Goal: Transaction & Acquisition: Purchase product/service

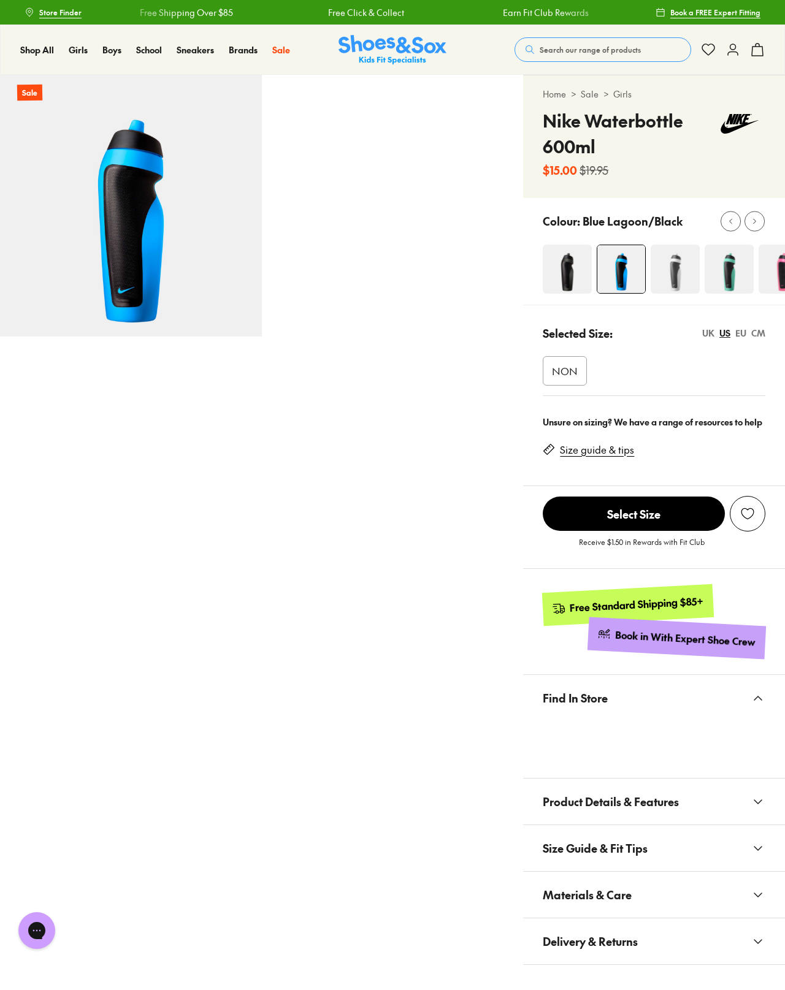
select select "*"
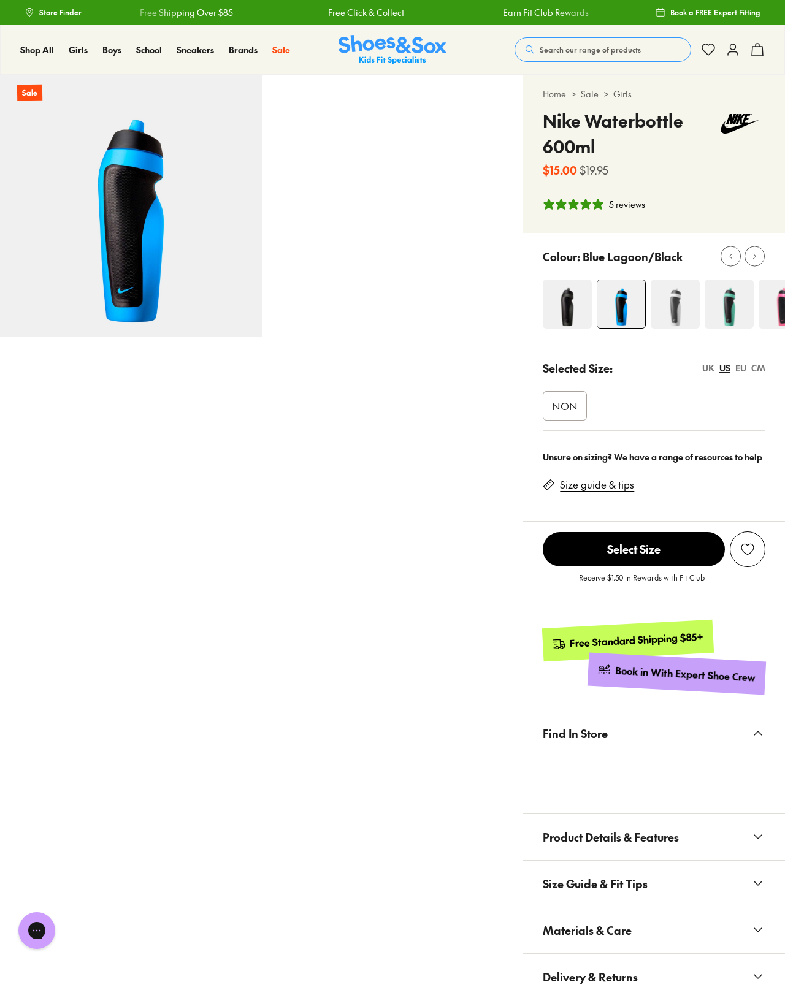
click at [614, 753] on button "Find In Store" at bounding box center [654, 733] width 262 height 46
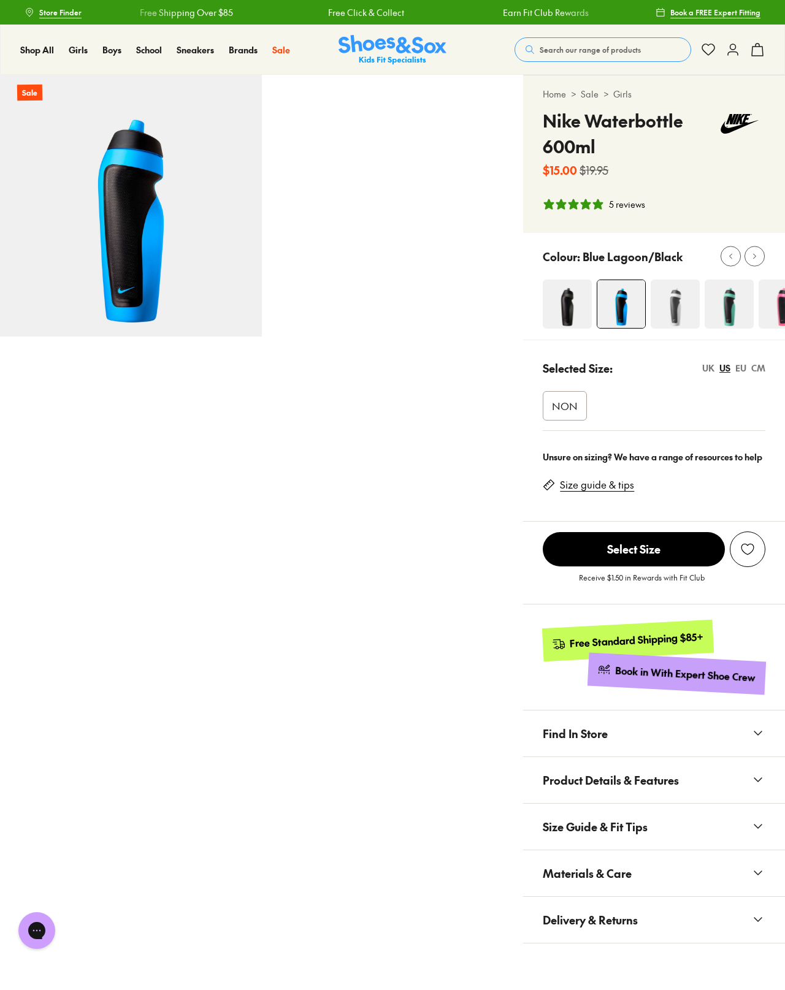
click at [755, 726] on icon at bounding box center [757, 733] width 15 height 15
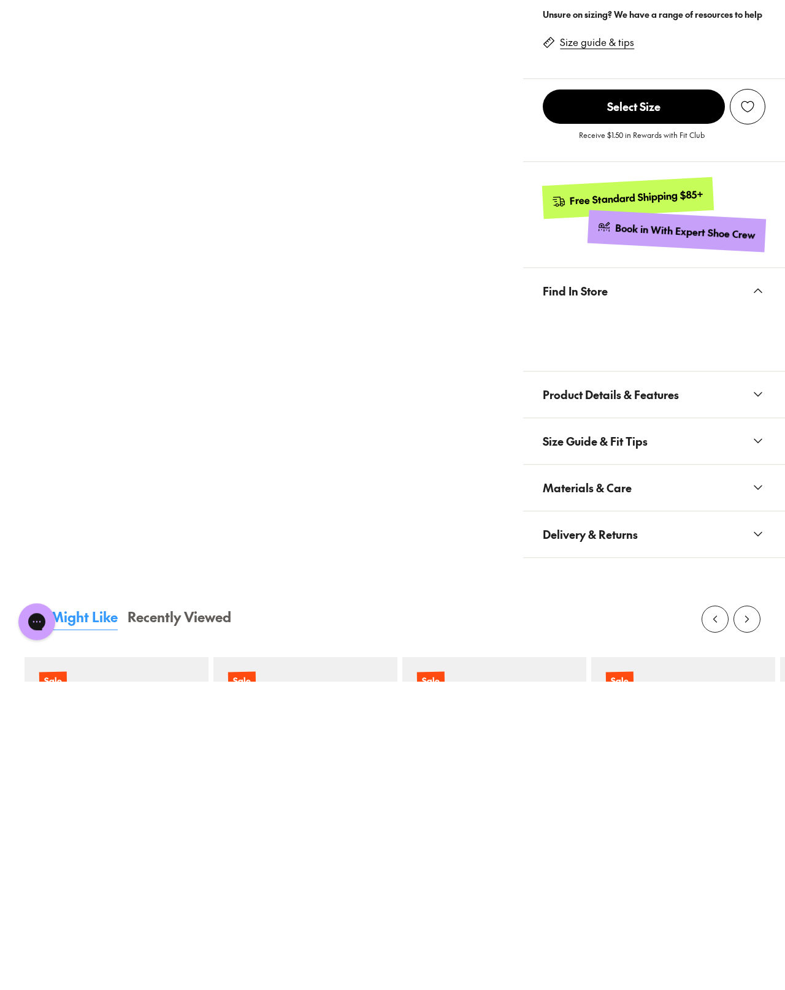
scroll to position [443, 0]
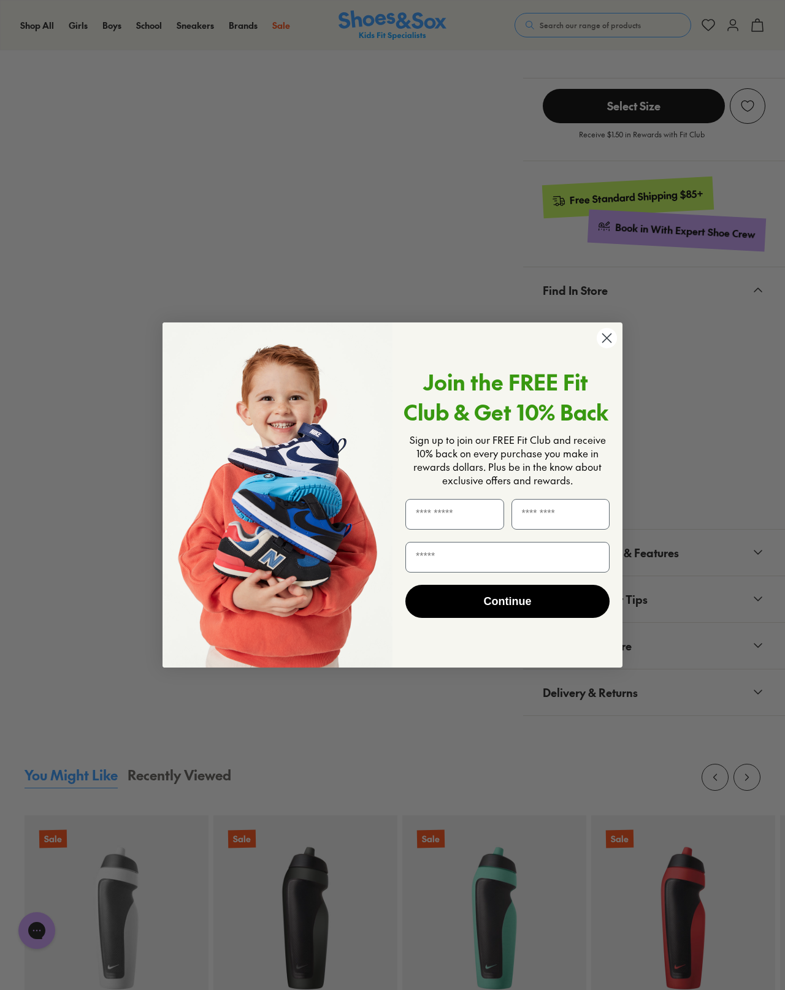
click at [609, 332] on circle "Close dialog" at bounding box center [606, 338] width 20 height 20
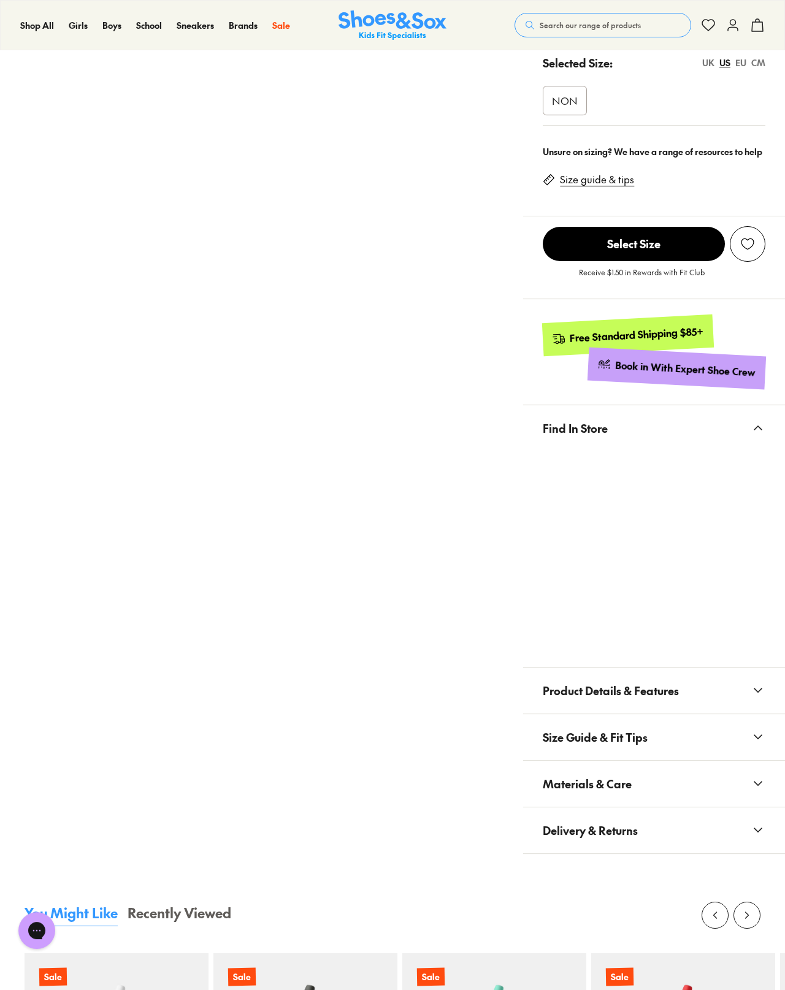
scroll to position [0, 0]
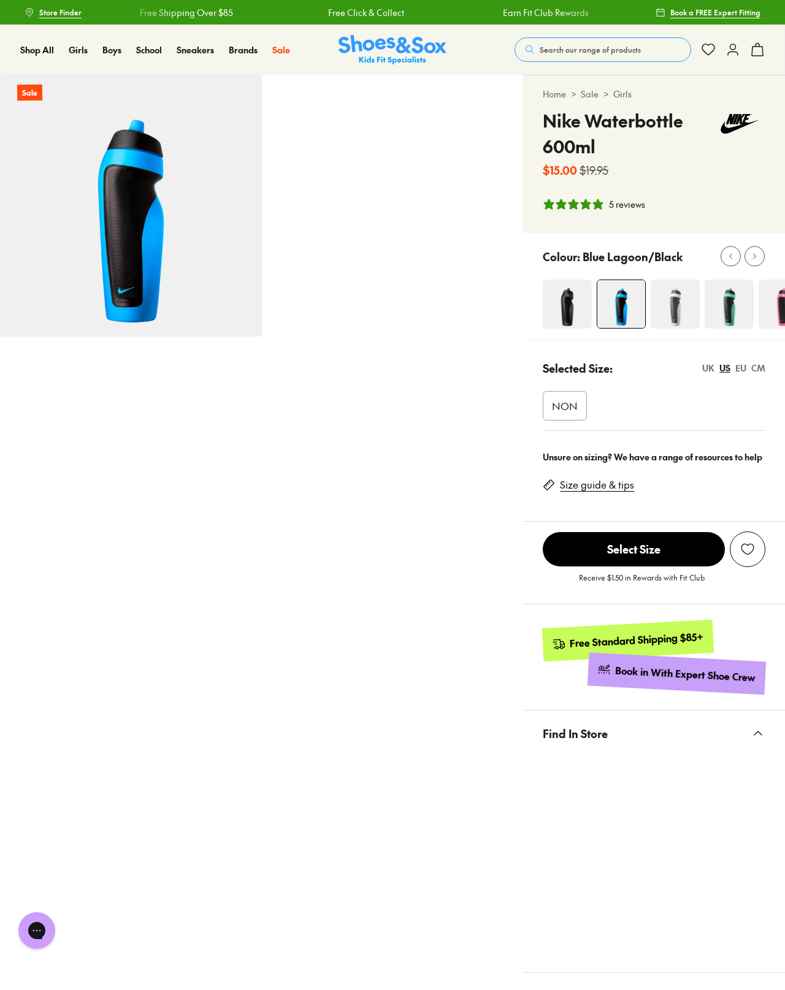
click at [566, 307] on img at bounding box center [567, 304] width 49 height 49
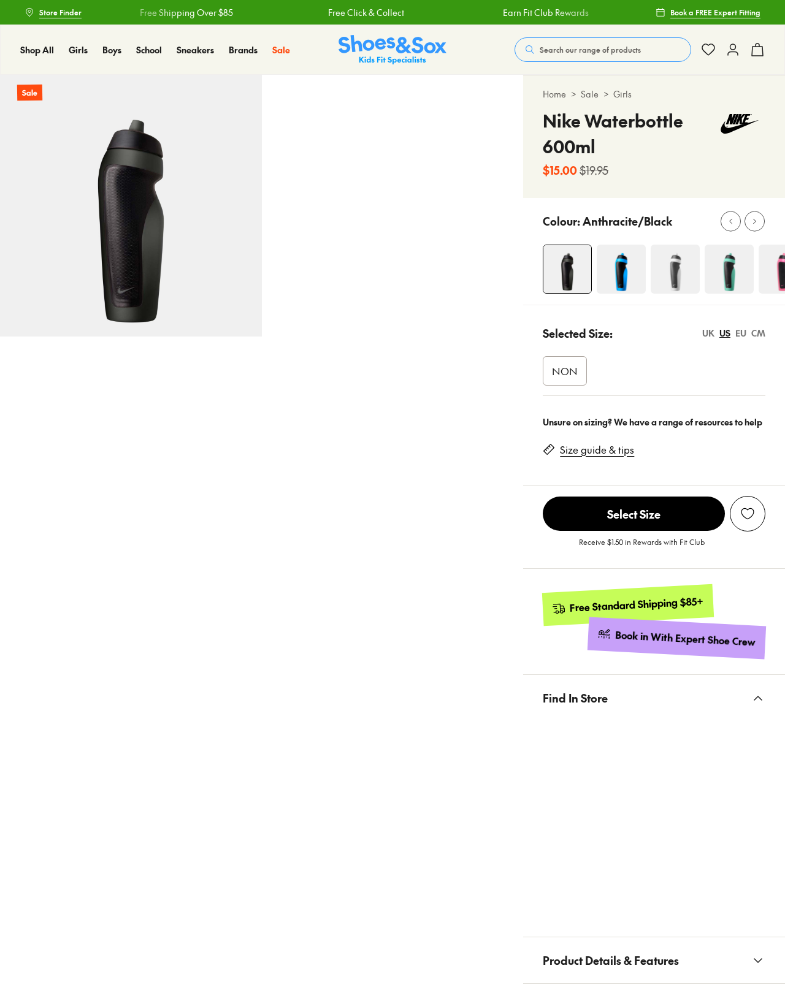
select select "*"
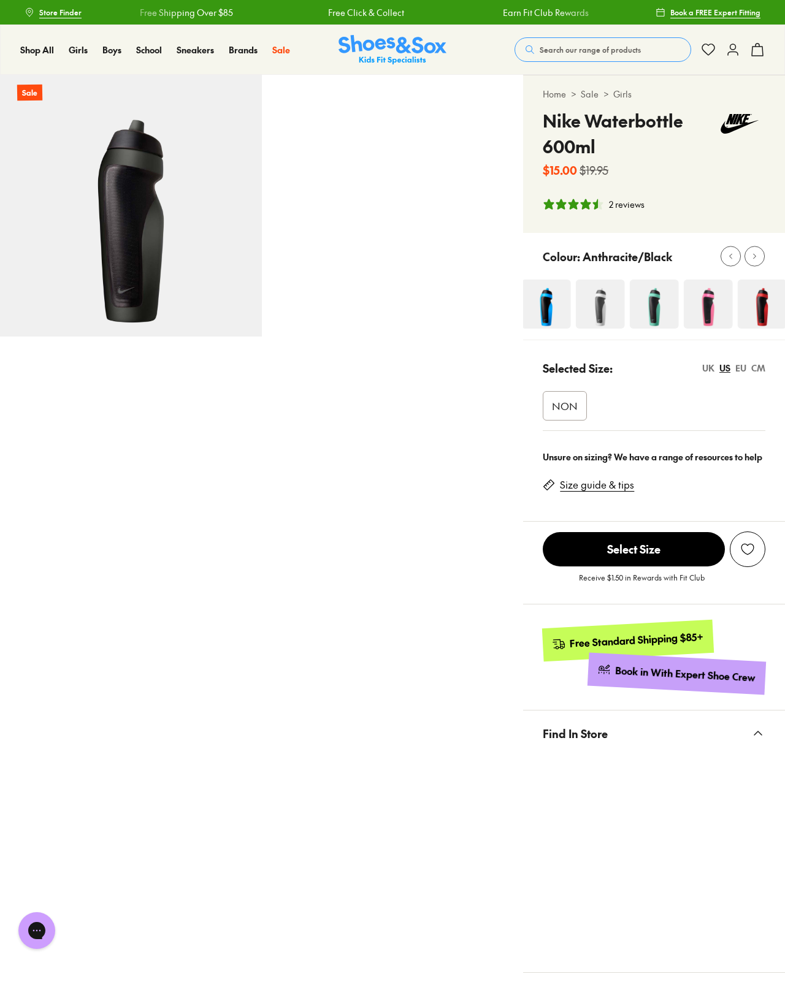
click at [593, 309] on img at bounding box center [600, 304] width 49 height 49
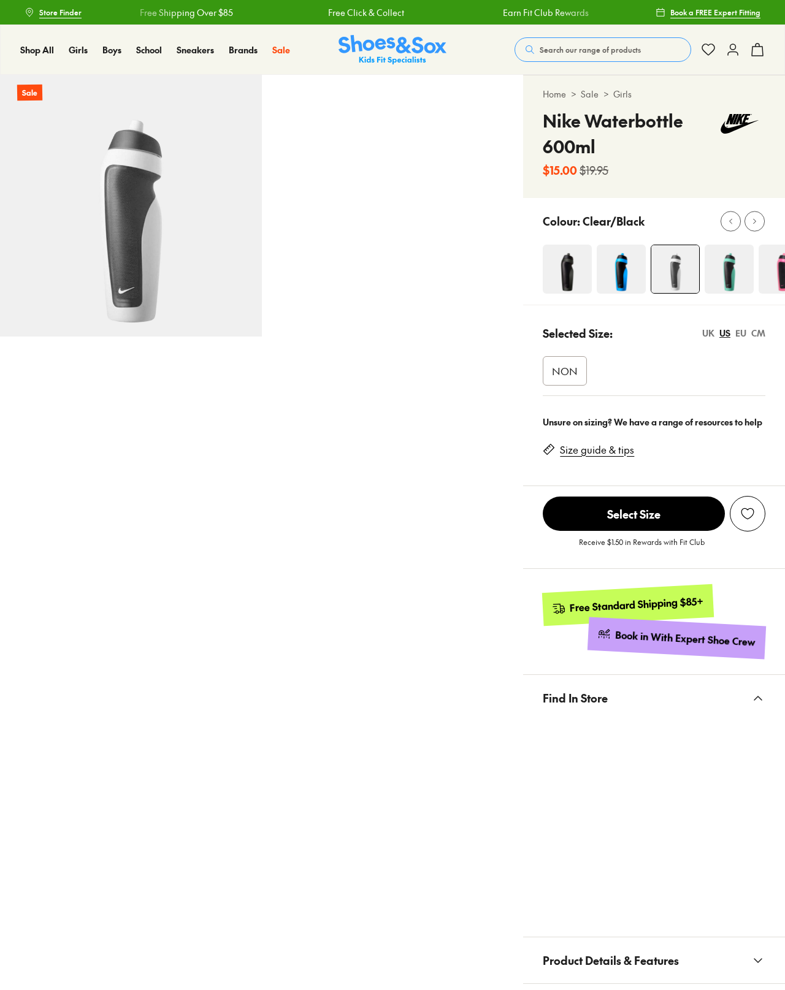
select select "*"
click at [678, 514] on span "Select Size" at bounding box center [634, 514] width 182 height 34
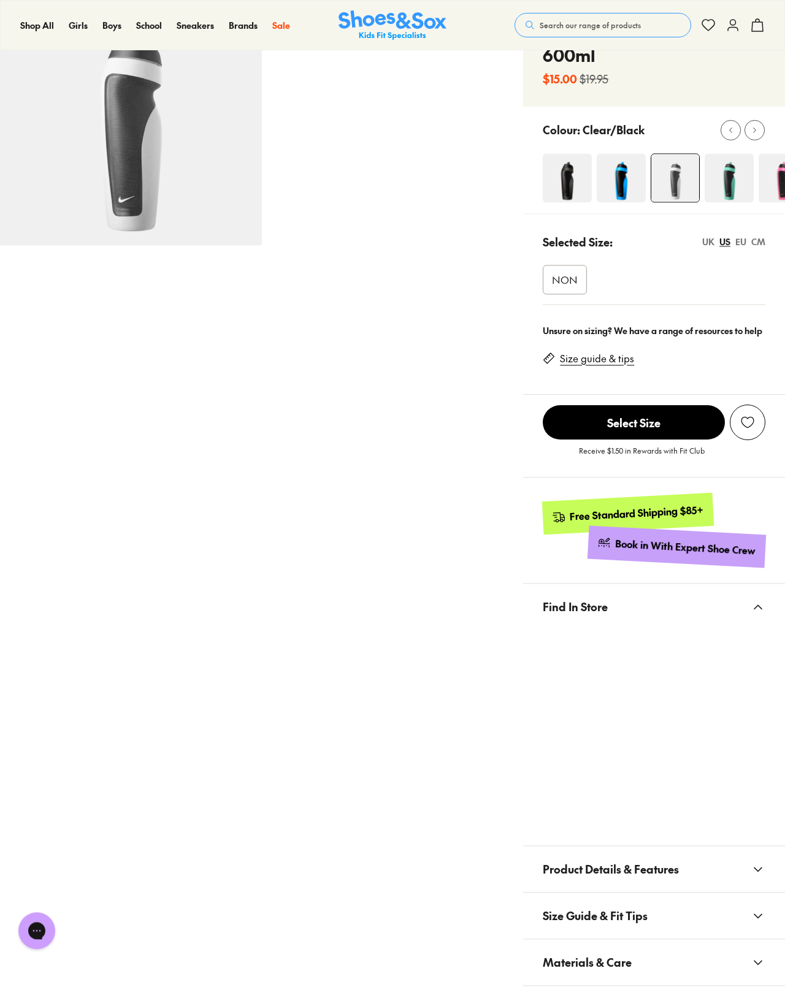
scroll to position [109, 0]
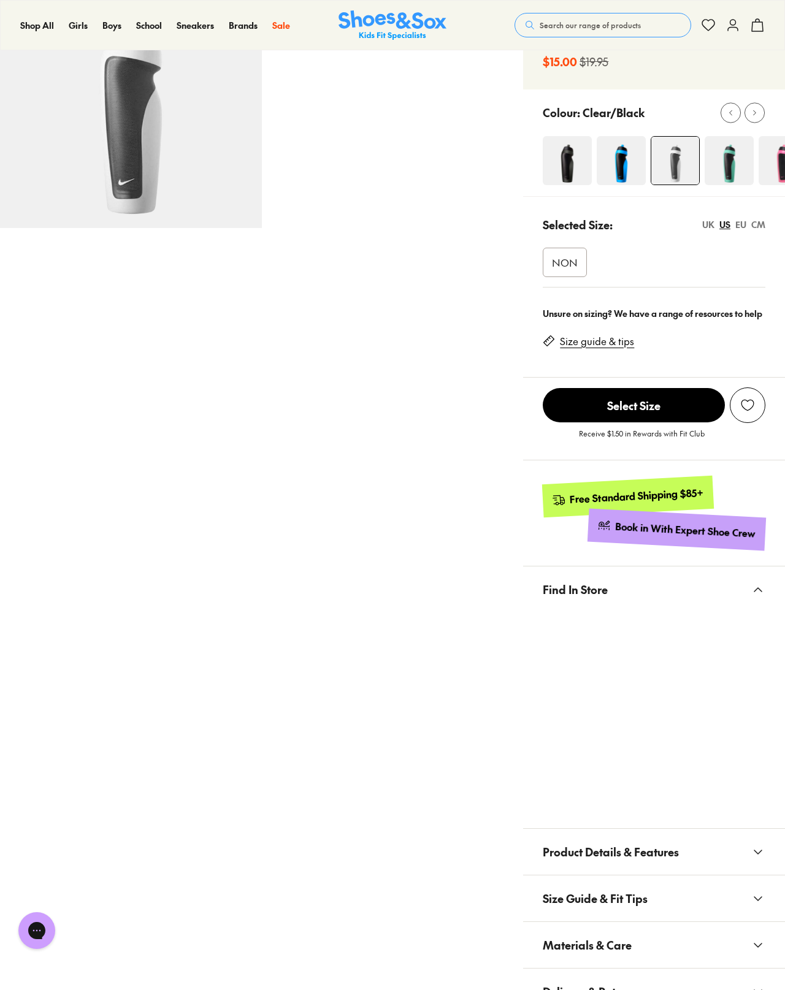
click at [675, 411] on span "Select Size" at bounding box center [634, 405] width 182 height 34
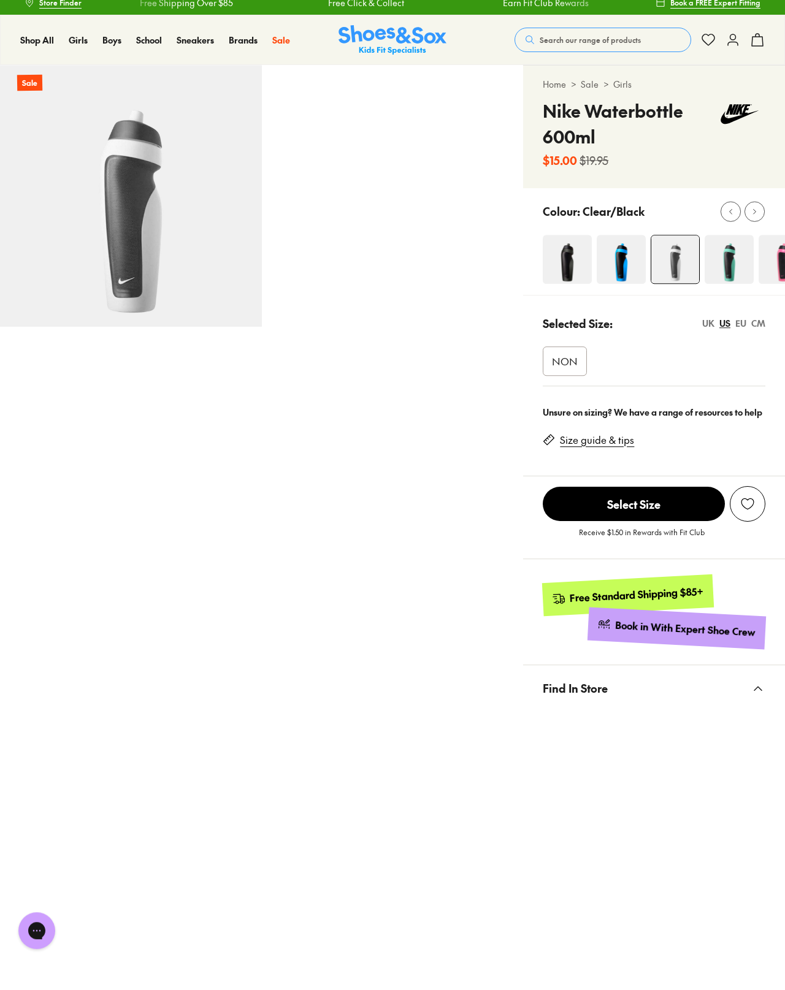
scroll to position [0, 0]
